Goal: Information Seeking & Learning: Learn about a topic

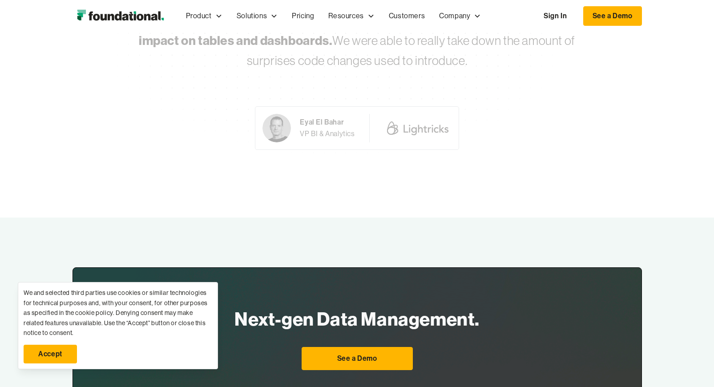
scroll to position [2968, 0]
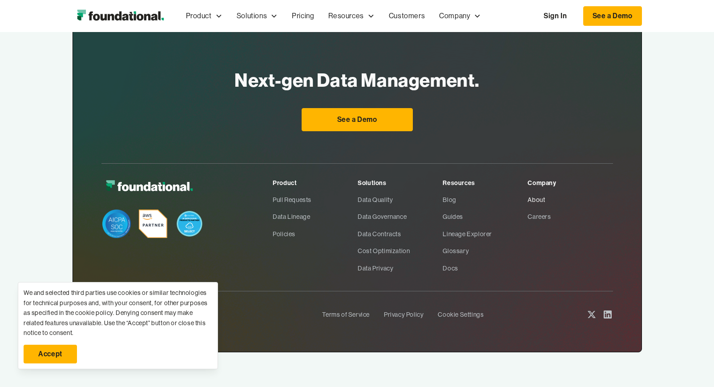
click at [538, 200] on link "About" at bounding box center [570, 199] width 85 height 17
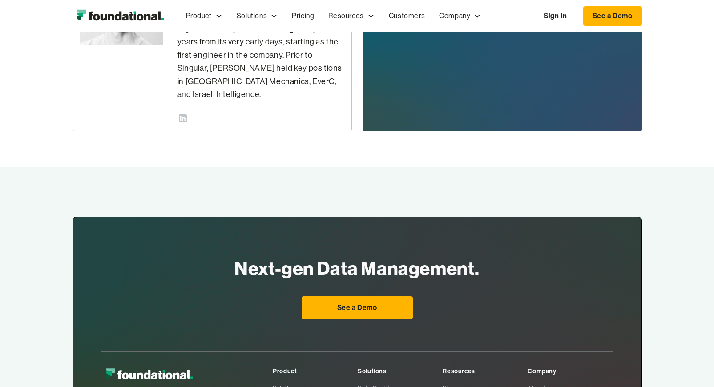
scroll to position [645, 0]
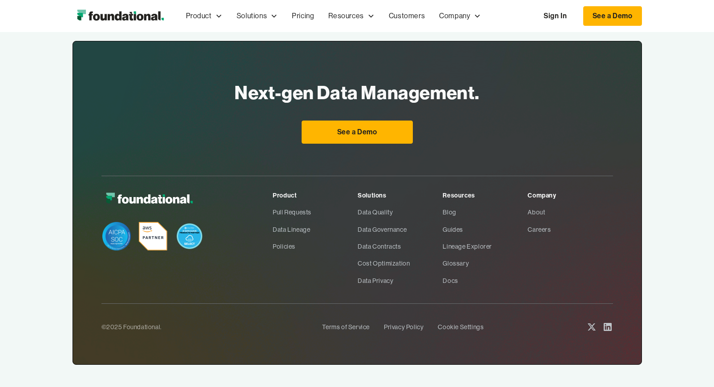
click at [541, 190] on div "Company" at bounding box center [570, 195] width 85 height 10
click at [453, 190] on div "Resources" at bounding box center [485, 195] width 85 height 10
click at [537, 190] on div "Company" at bounding box center [570, 195] width 85 height 10
click at [535, 204] on link "About" at bounding box center [570, 212] width 85 height 17
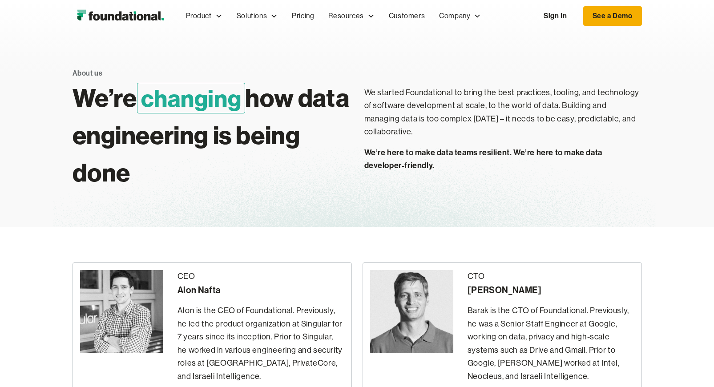
click at [592, 21] on link "See a Demo" at bounding box center [612, 16] width 59 height 20
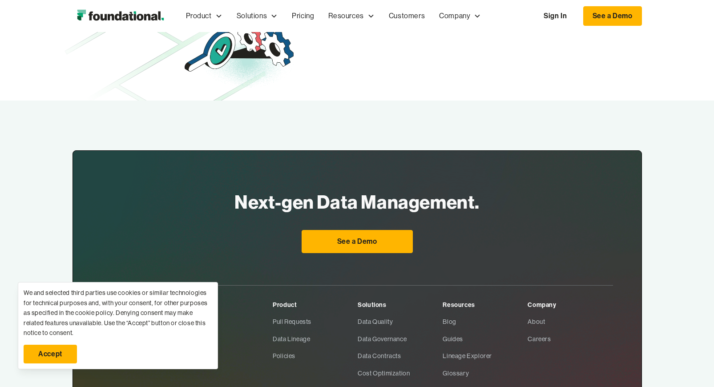
scroll to position [499, 0]
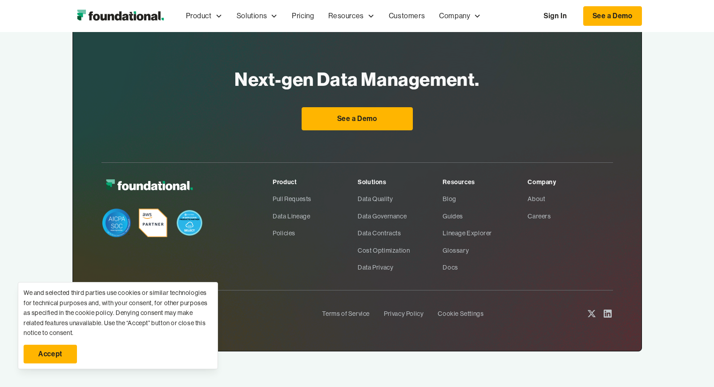
click at [63, 347] on link "Accept" at bounding box center [50, 354] width 53 height 19
